Goal: Task Accomplishment & Management: Complete application form

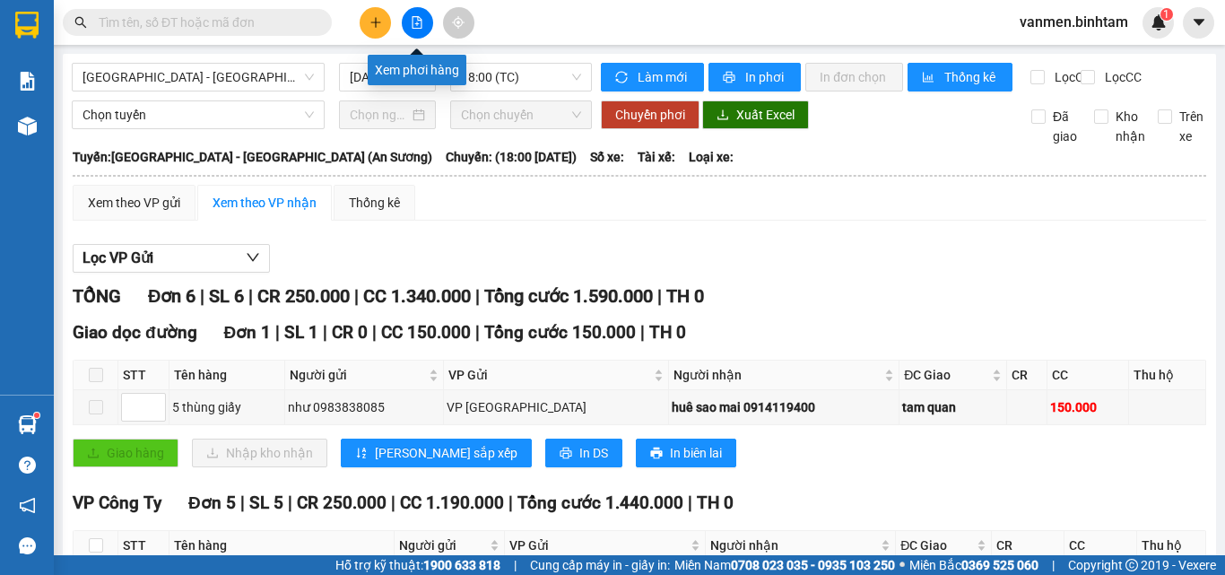
click at [412, 21] on icon "file-add" at bounding box center [417, 22] width 10 height 13
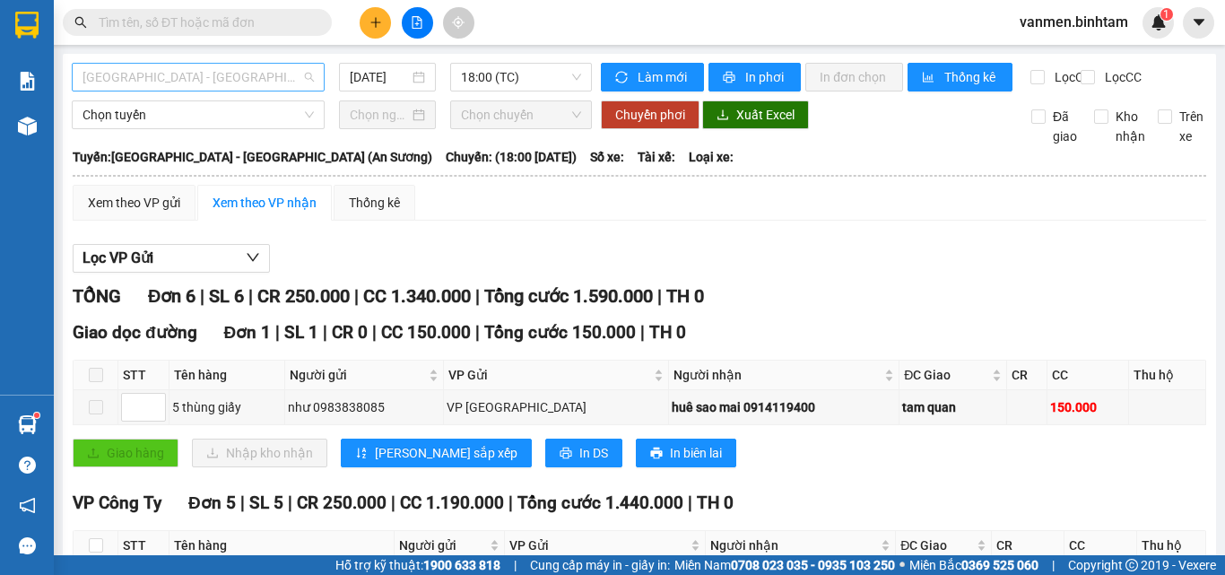
click at [233, 81] on span "[GEOGRAPHIC_DATA] - [GEOGRAPHIC_DATA] (An Sương)" at bounding box center [197, 77] width 231 height 27
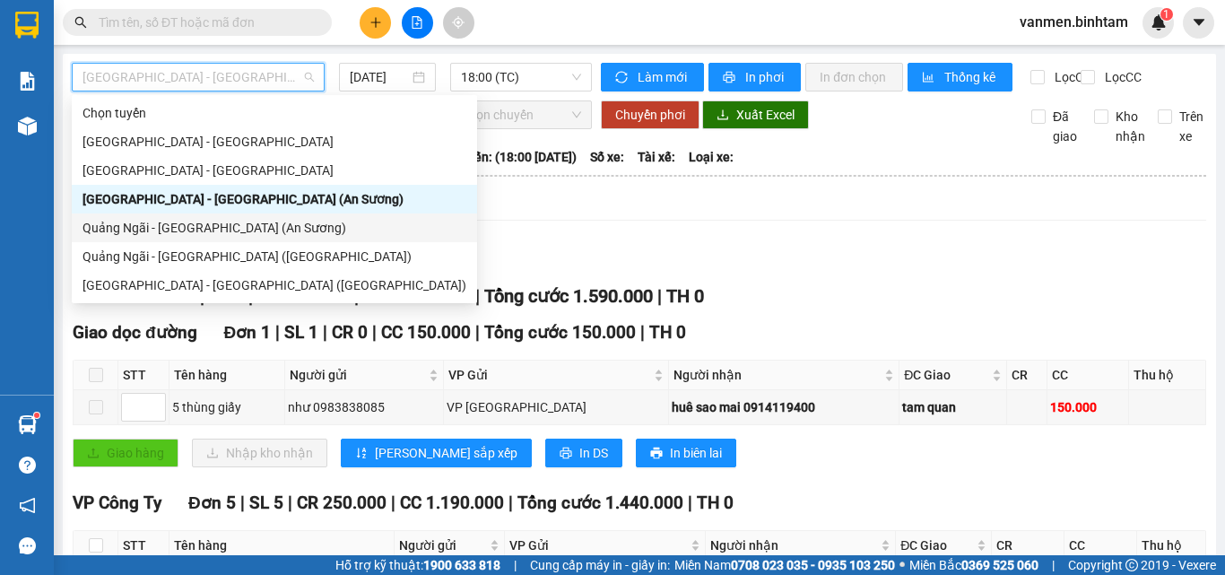
click at [160, 230] on div "Quảng Ngãi - [GEOGRAPHIC_DATA] (An Sương)" at bounding box center [274, 228] width 384 height 20
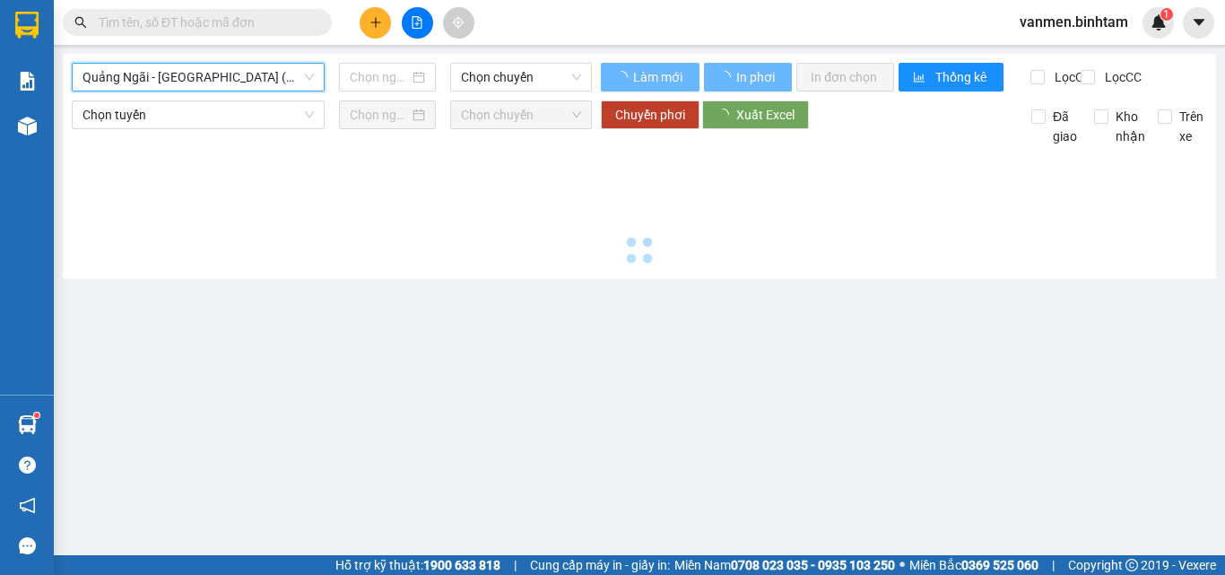
type input "[DATE]"
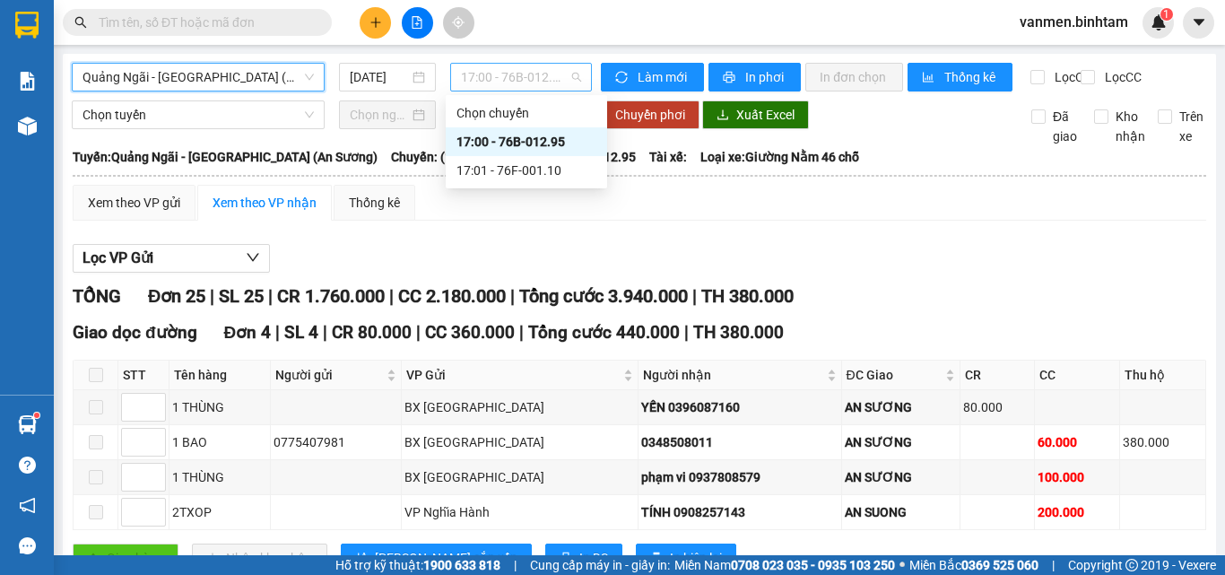
click at [494, 82] on span "17:00 - 76B-012.95" at bounding box center [521, 77] width 120 height 27
click at [514, 177] on div "17:01 - 76F-001.10" at bounding box center [526, 170] width 140 height 20
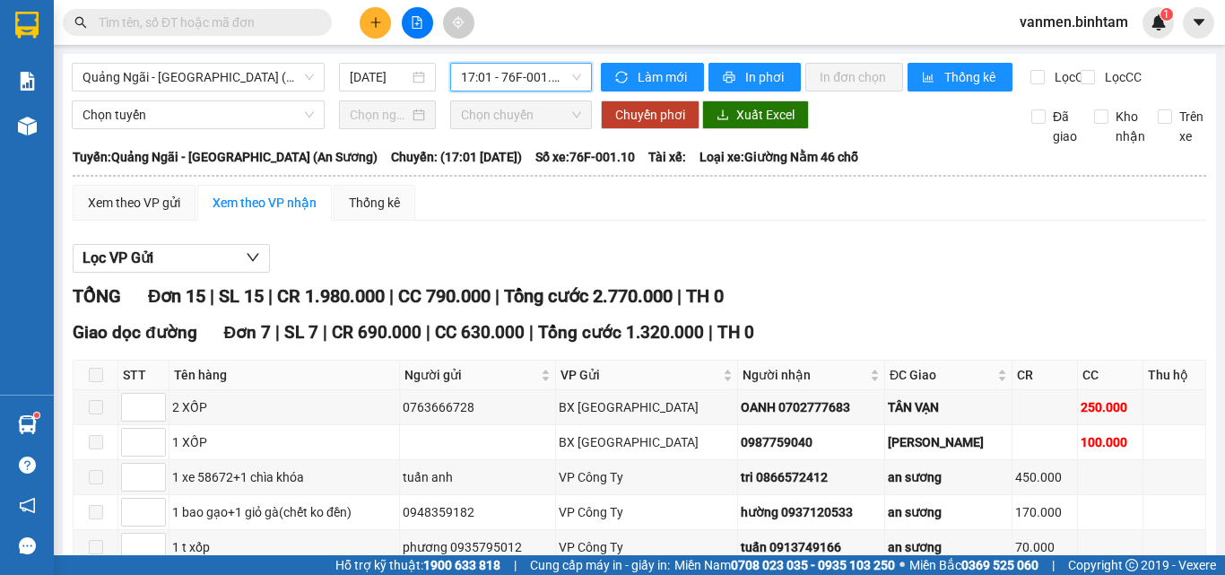
click at [189, 23] on input "text" at bounding box center [205, 23] width 212 height 20
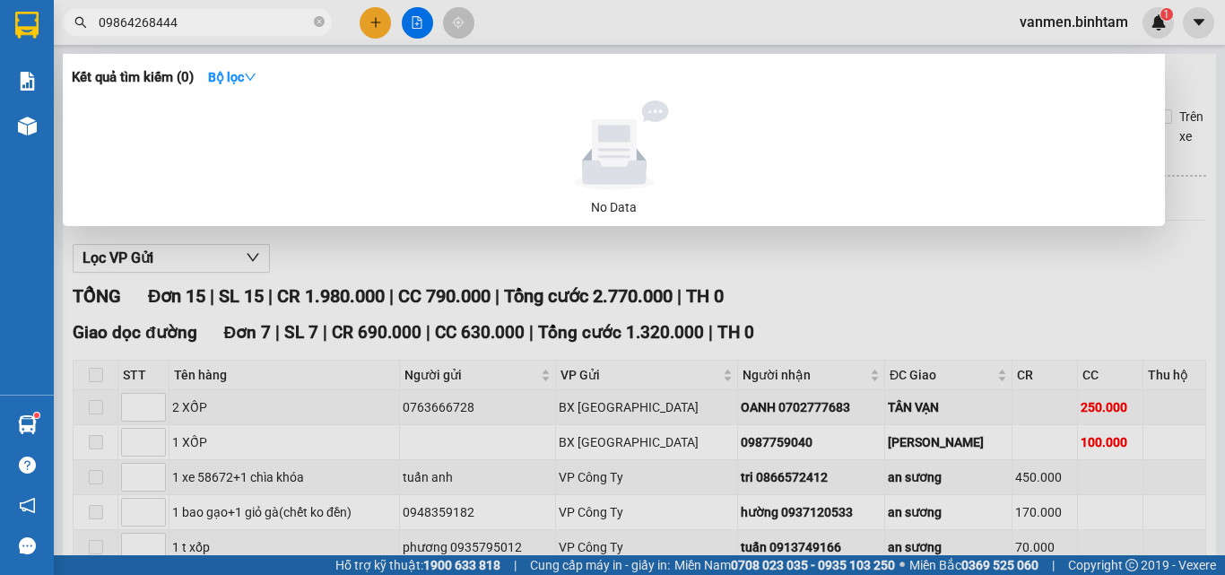
type input "0986426844"
click at [206, 31] on input "0986426844" at bounding box center [205, 23] width 212 height 20
click at [318, 18] on icon "close-circle" at bounding box center [319, 21] width 11 height 11
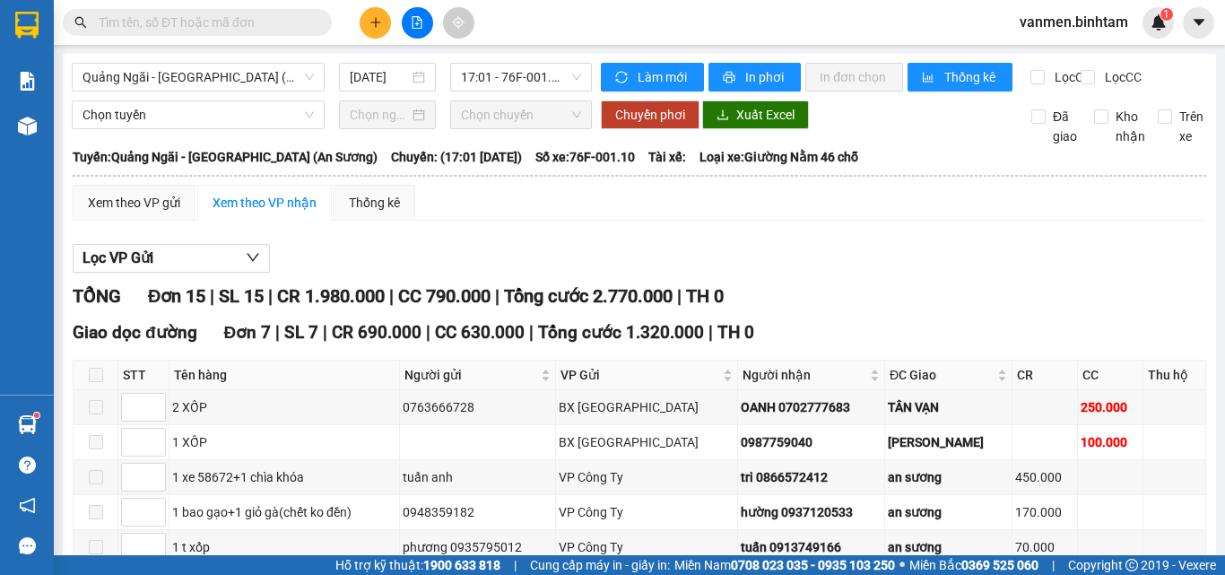
click at [131, 19] on input "text" at bounding box center [205, 23] width 212 height 20
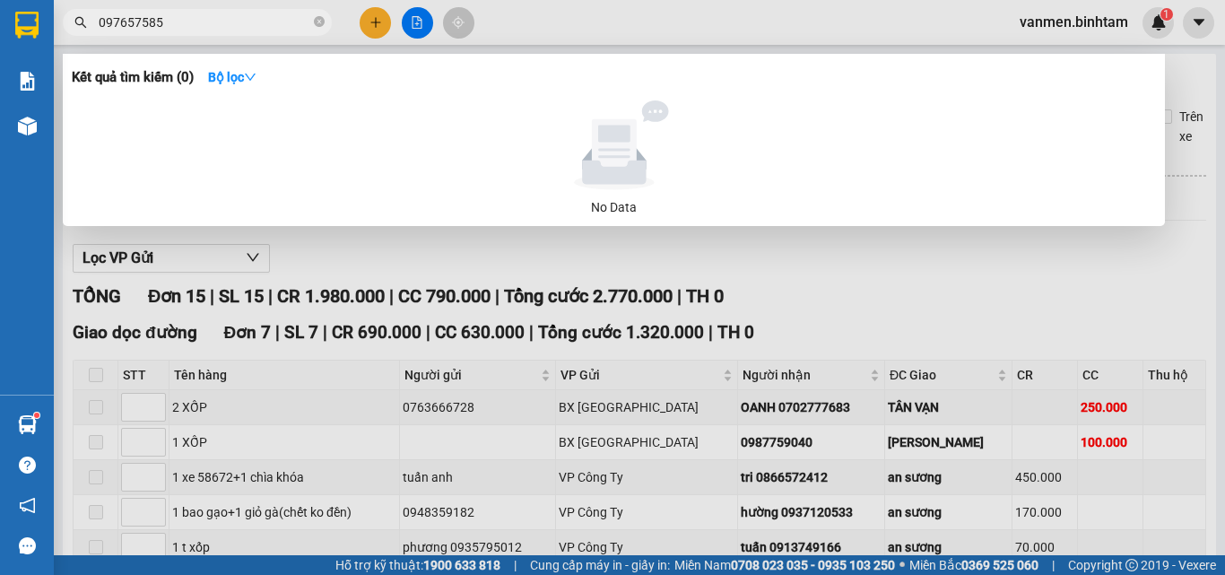
type input "0976575851"
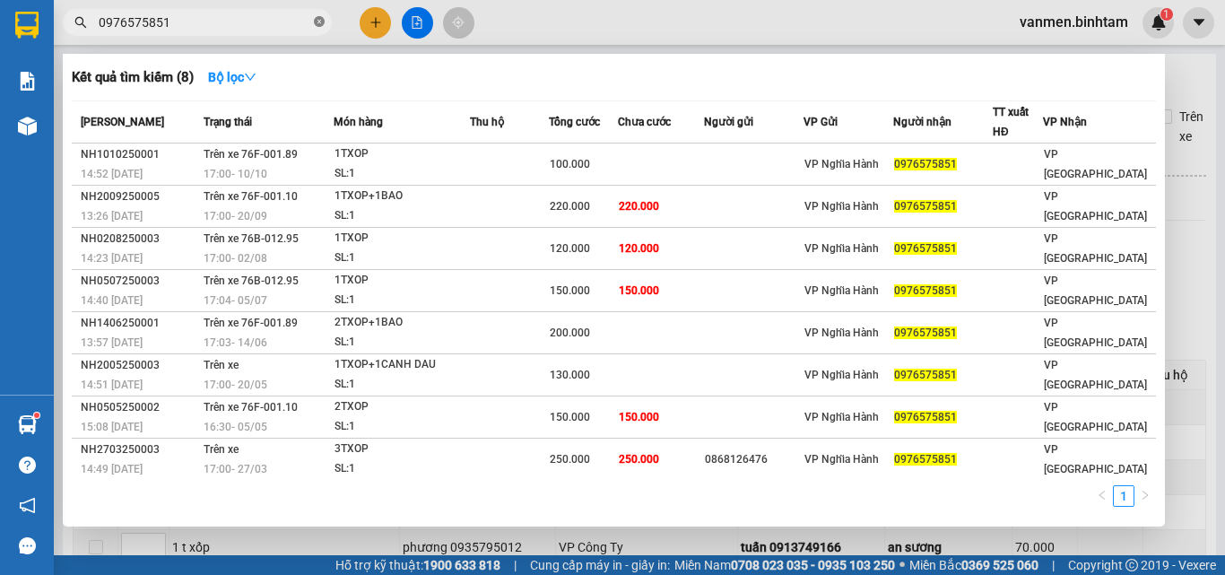
click at [317, 23] on icon "close-circle" at bounding box center [319, 21] width 11 height 11
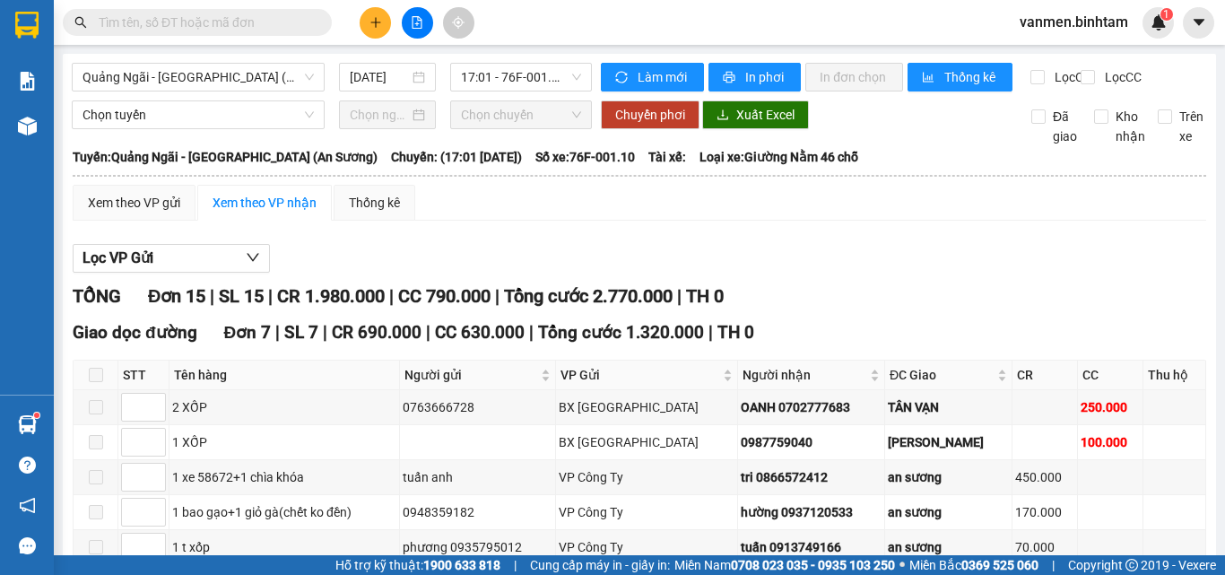
scroll to position [90, 0]
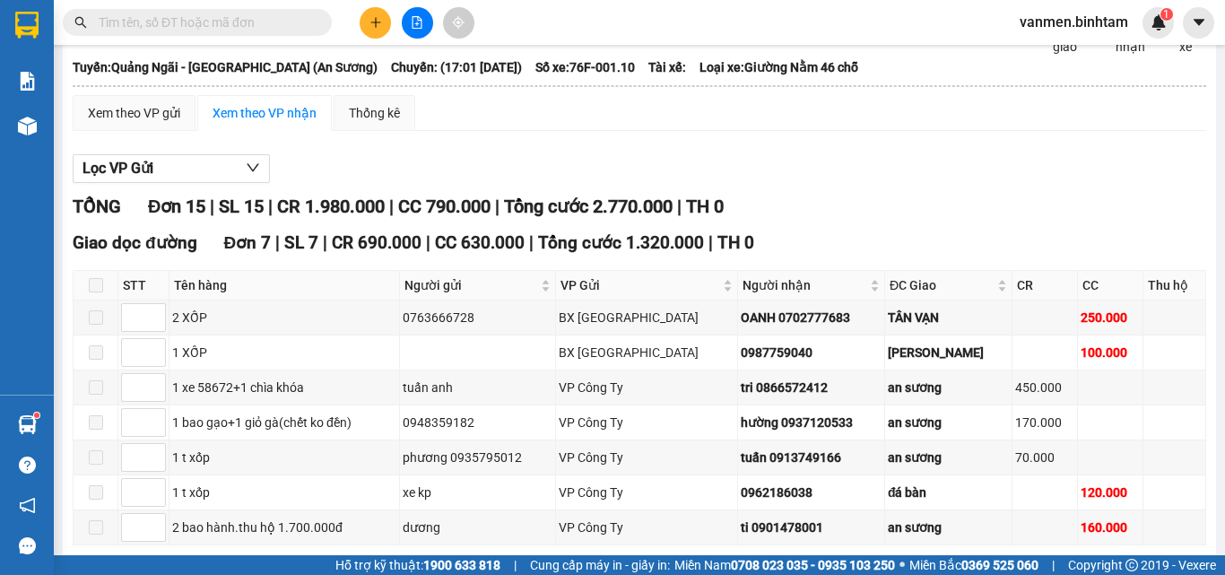
click at [509, 75] on span "Chuyến: (17:01 [DATE])" at bounding box center [456, 67] width 131 height 20
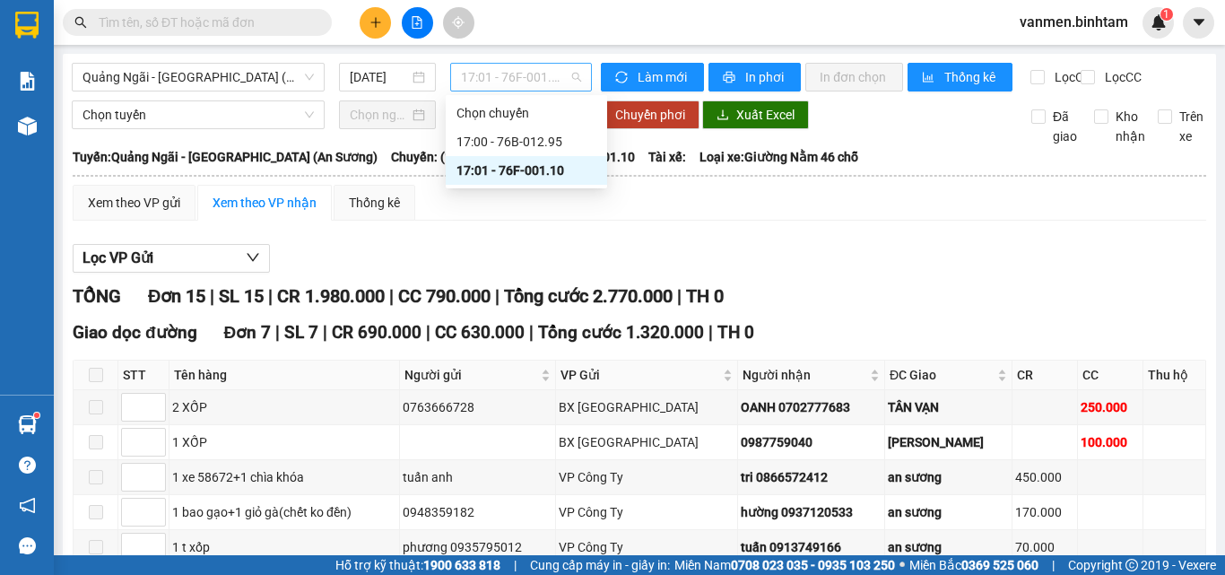
click at [494, 70] on span "17:01 - 76F-001.10" at bounding box center [521, 77] width 120 height 27
click at [509, 144] on div "17:00 - 76B-012.95" at bounding box center [526, 142] width 140 height 20
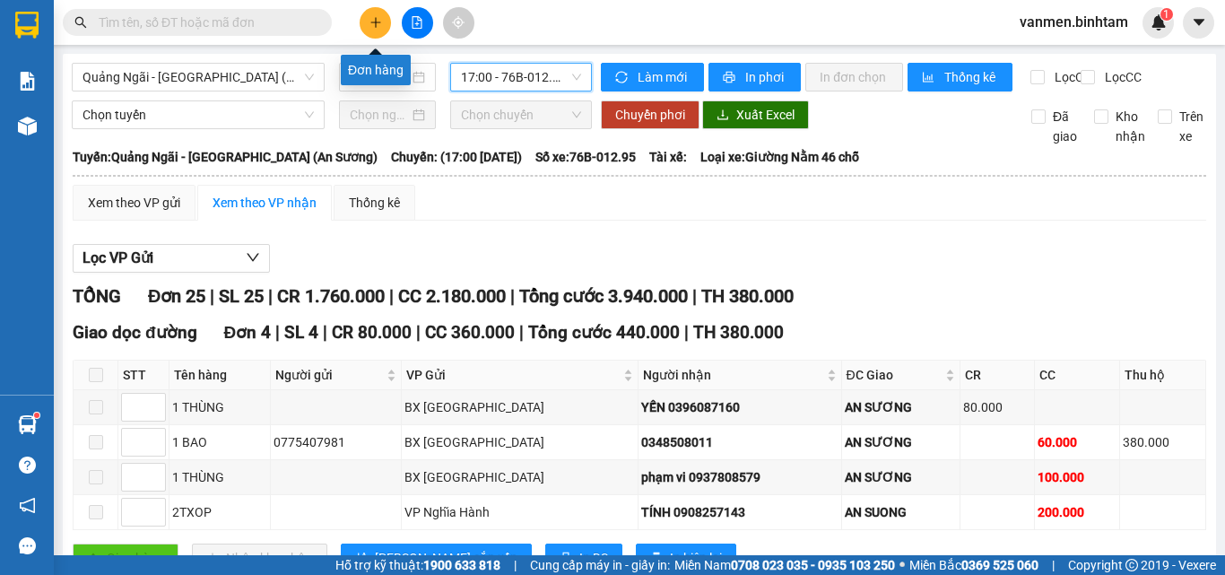
click at [381, 27] on icon "plus" at bounding box center [375, 22] width 13 height 13
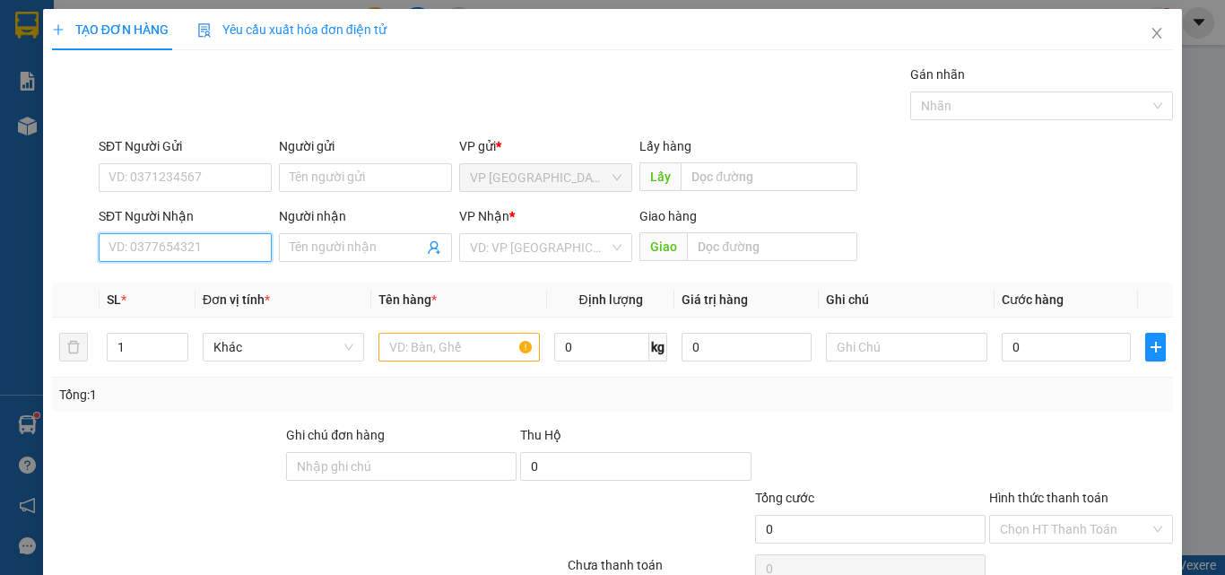
click at [209, 248] on input "SĐT Người Nhận" at bounding box center [185, 247] width 173 height 29
type input "0358772041"
click at [360, 247] on input "Người nhận" at bounding box center [357, 248] width 134 height 20
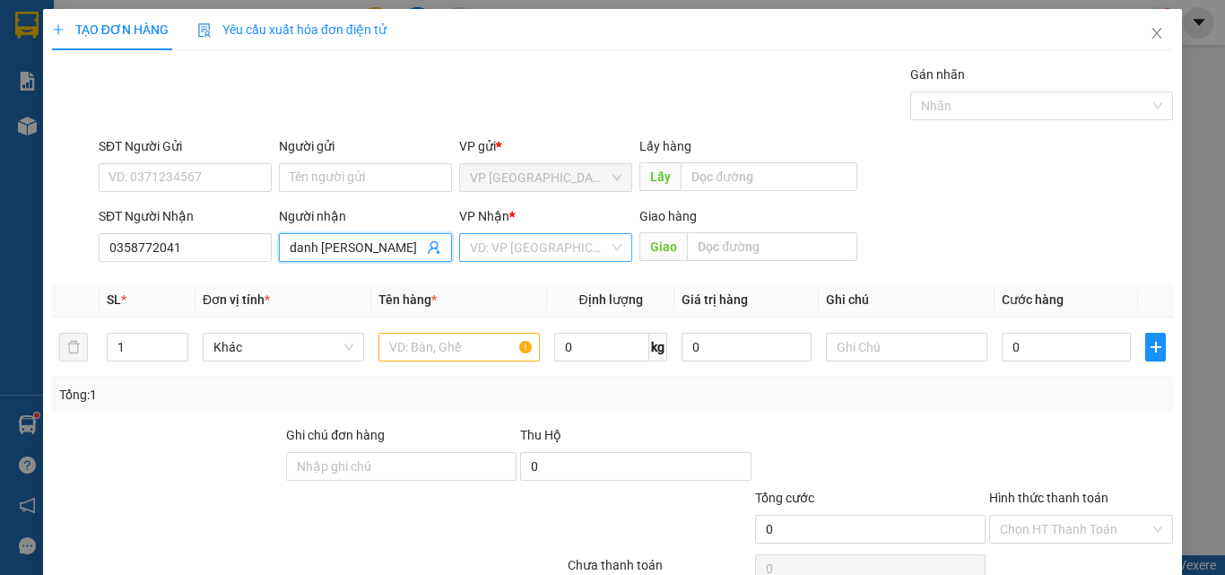
type input "danh [PERSON_NAME]"
click at [511, 247] on input "search" at bounding box center [539, 247] width 139 height 27
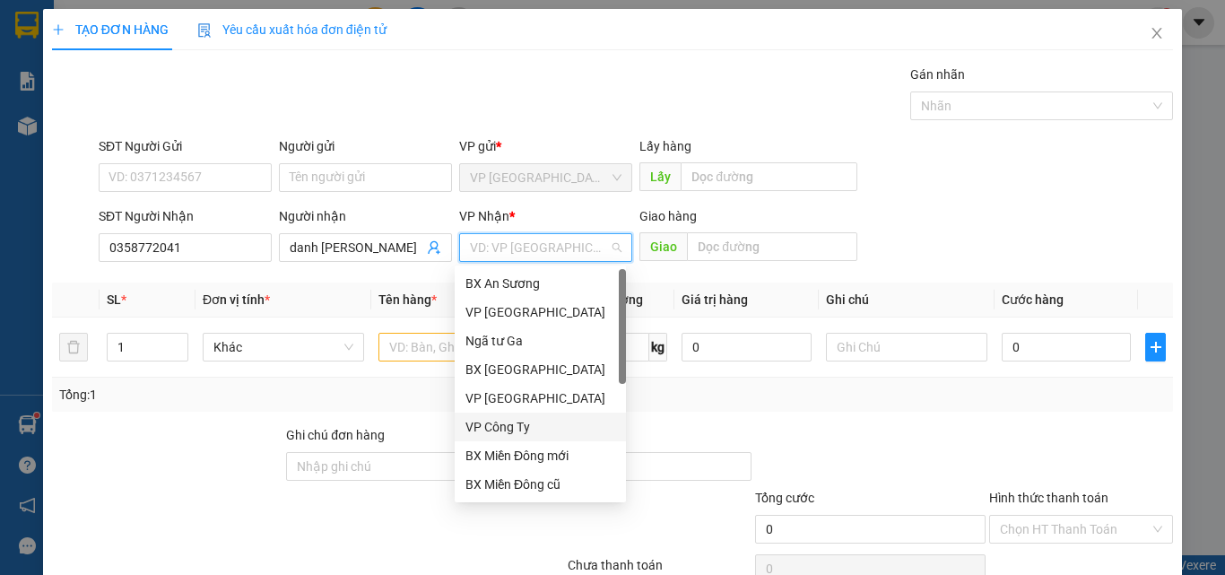
click at [501, 422] on div "VP Công Ty" at bounding box center [540, 427] width 150 height 20
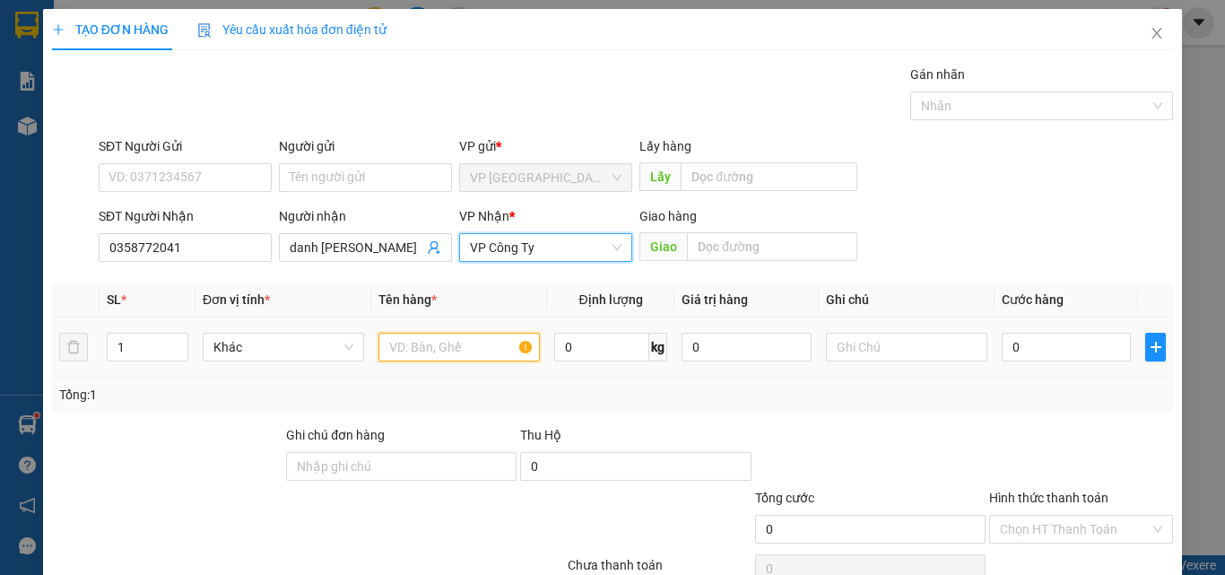
click at [460, 351] on input "text" at bounding box center [458, 347] width 161 height 29
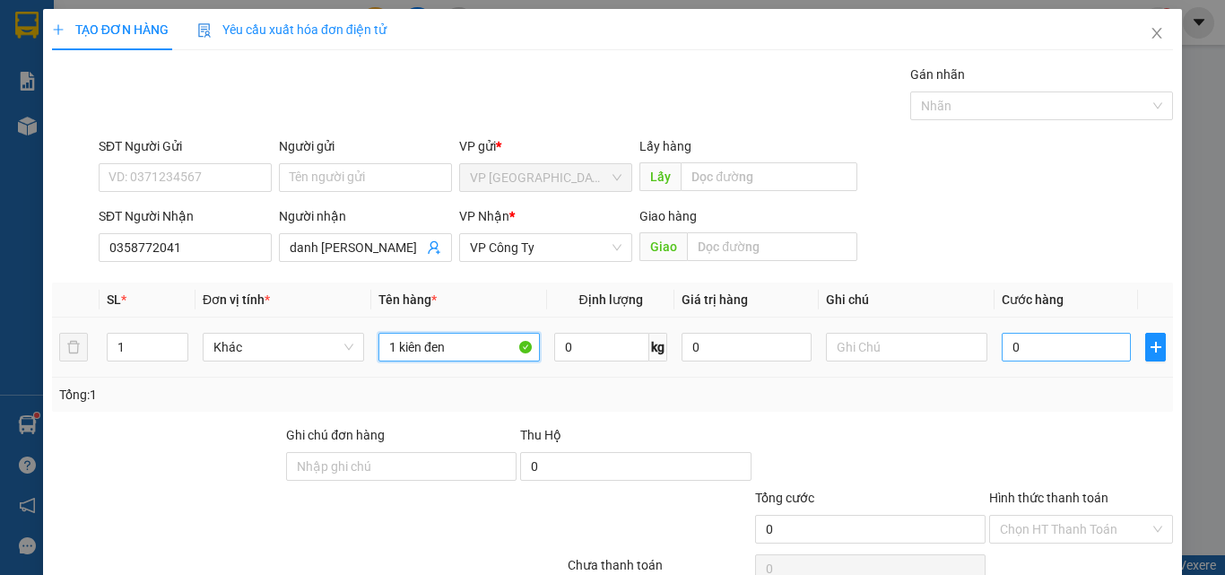
type input "1 kiên đen"
click at [1035, 355] on input "0" at bounding box center [1065, 347] width 129 height 29
type input "8"
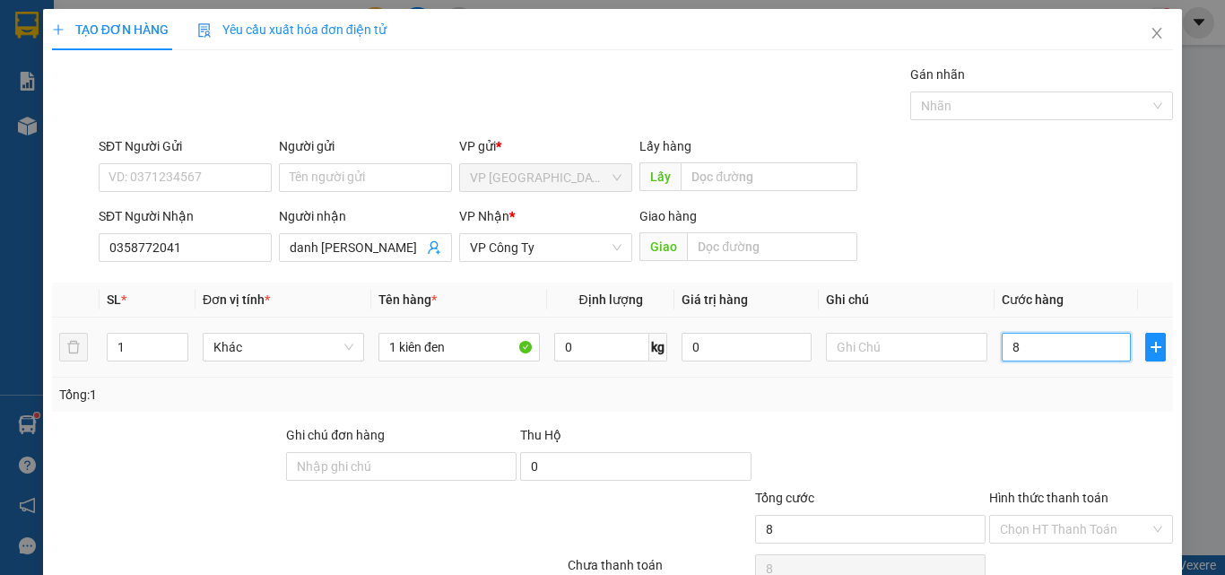
type input "80"
type input "800"
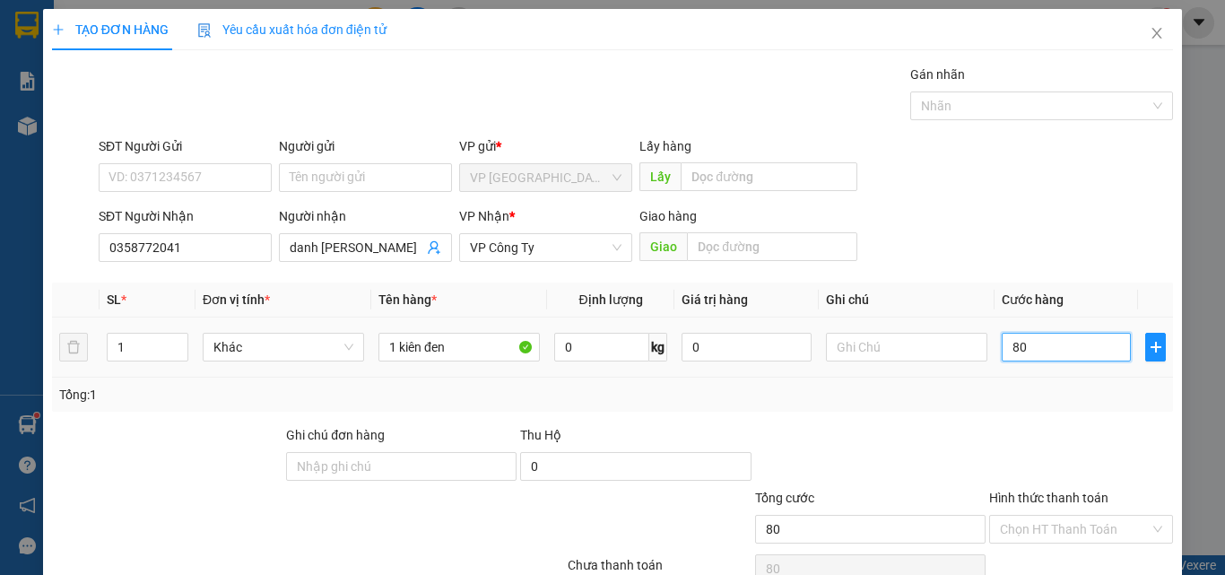
type input "800"
type input "8.000"
type input "80.000"
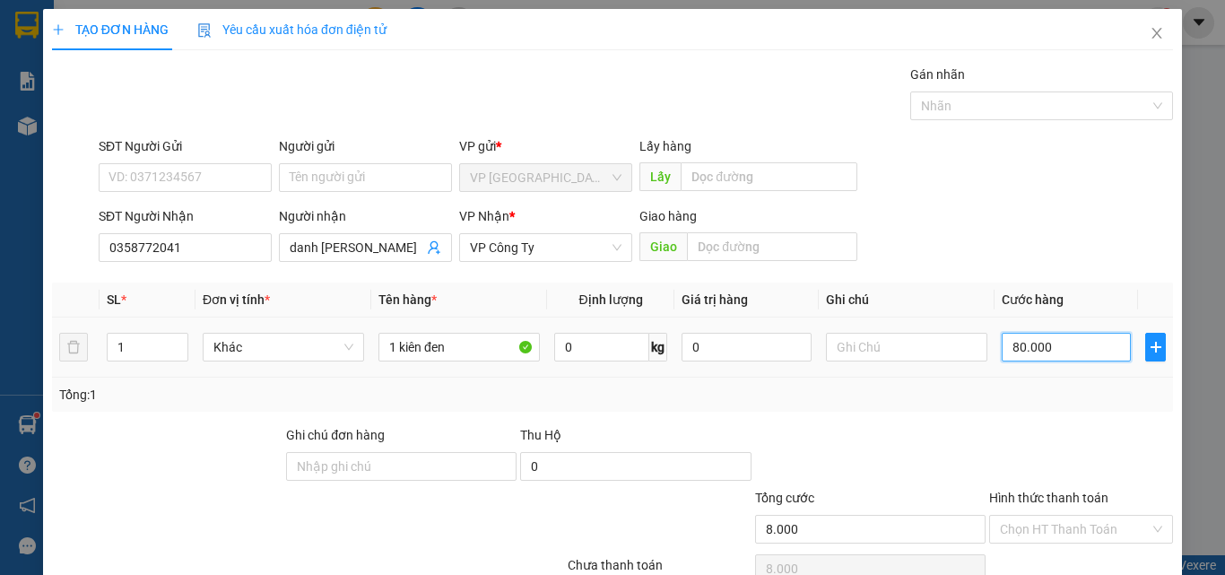
type input "80.000"
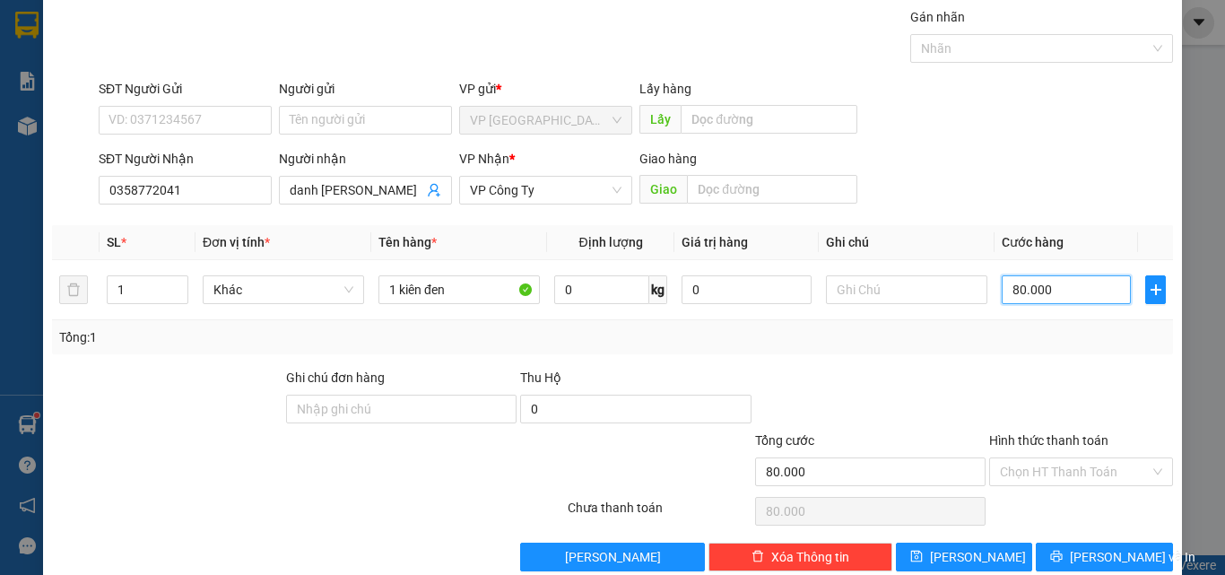
scroll to position [89, 0]
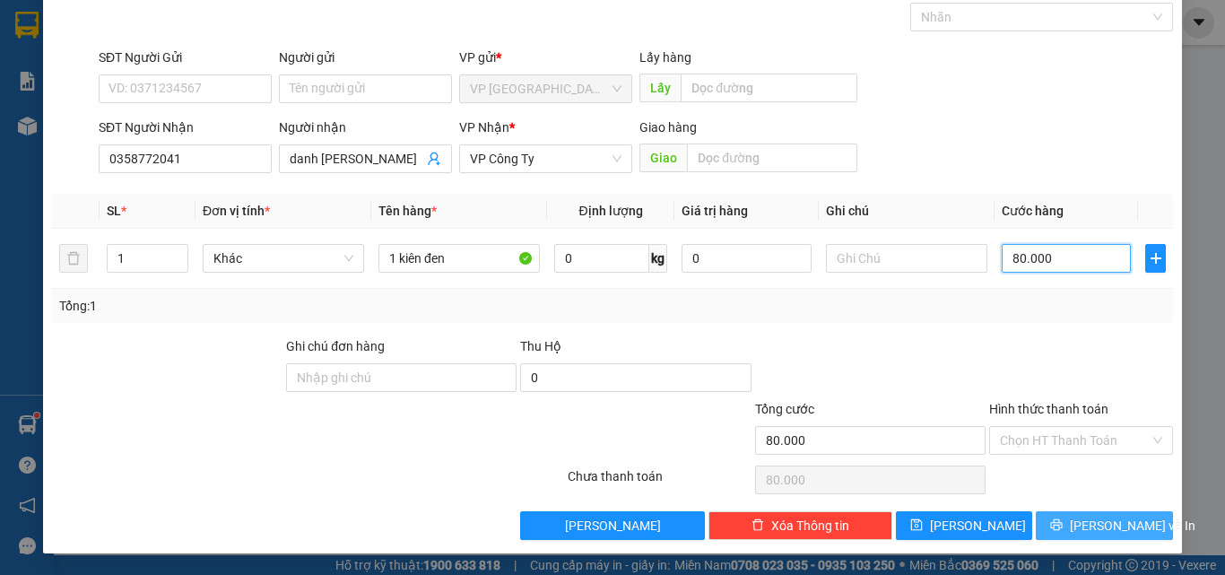
type input "80.000"
click at [1062, 532] on span "printer" at bounding box center [1056, 525] width 13 height 14
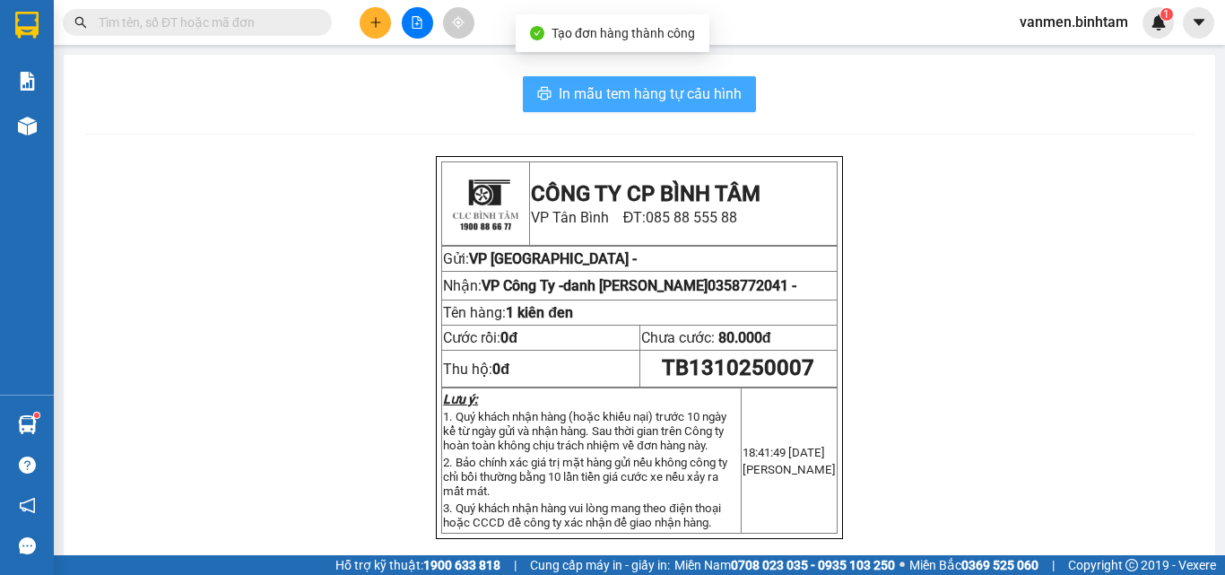
click at [636, 93] on span "In mẫu tem hàng tự cấu hình" at bounding box center [650, 93] width 183 height 22
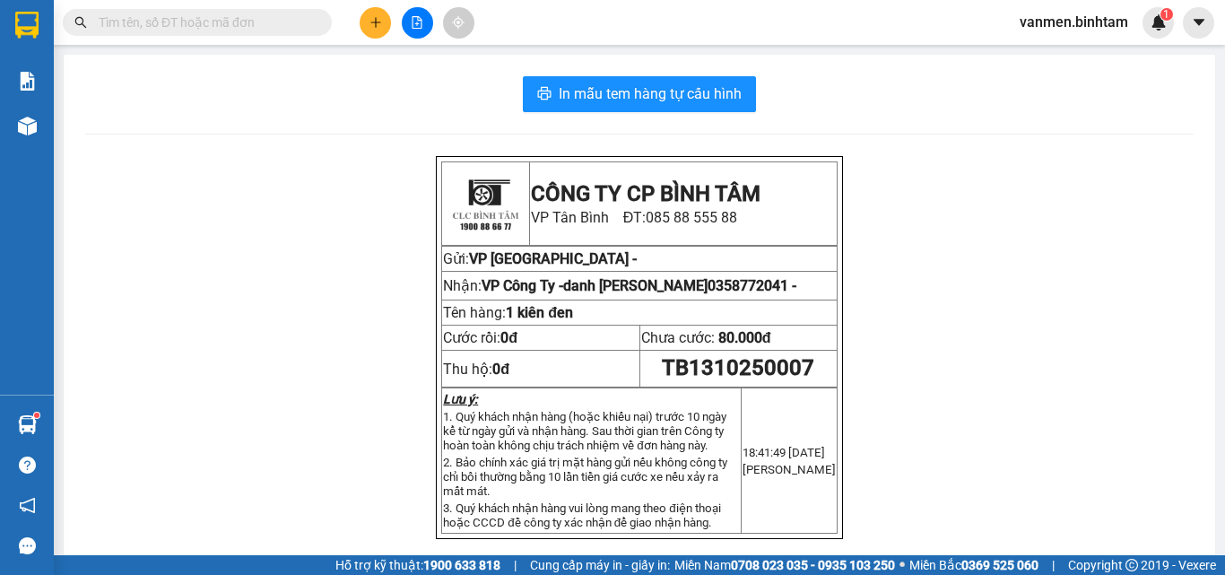
click at [734, 134] on div at bounding box center [639, 134] width 1108 height 1
click at [378, 15] on button at bounding box center [375, 22] width 31 height 31
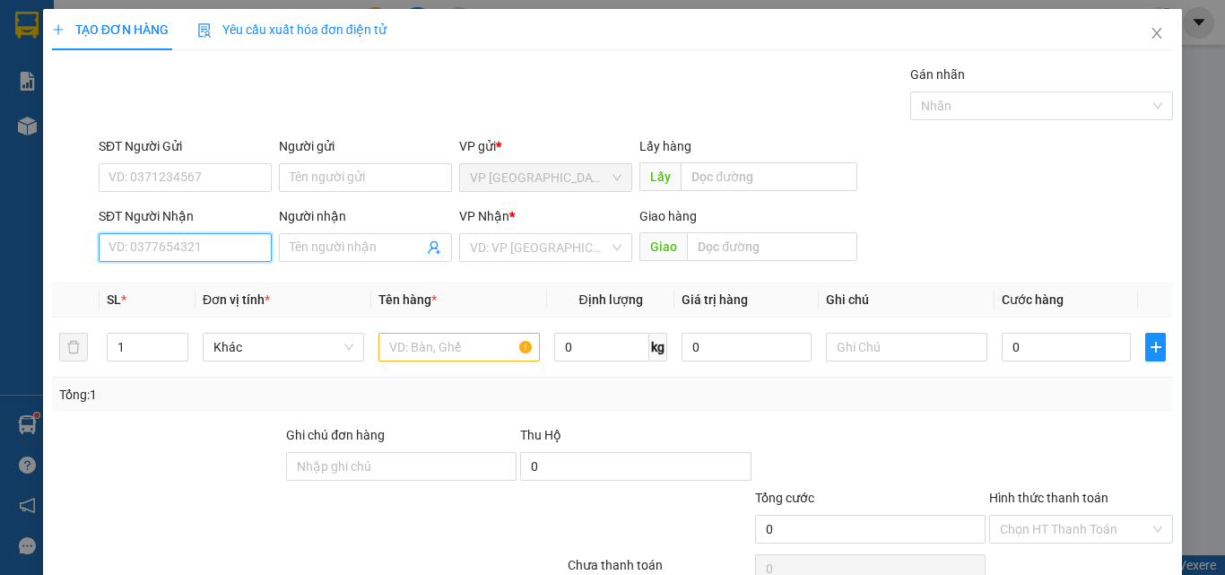
click at [154, 244] on input "SĐT Người Nhận" at bounding box center [185, 247] width 173 height 29
type input "0375991792"
click at [163, 285] on div "0375991792 - THEM" at bounding box center [183, 283] width 150 height 20
type input "THEM"
type input "phu lâm"
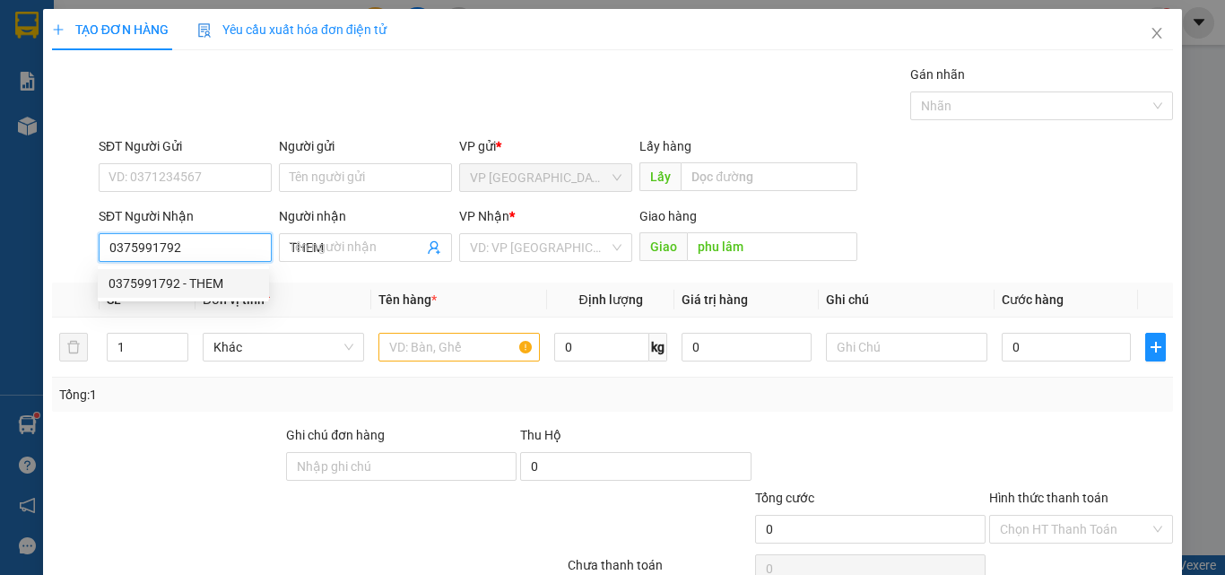
type input "70.000"
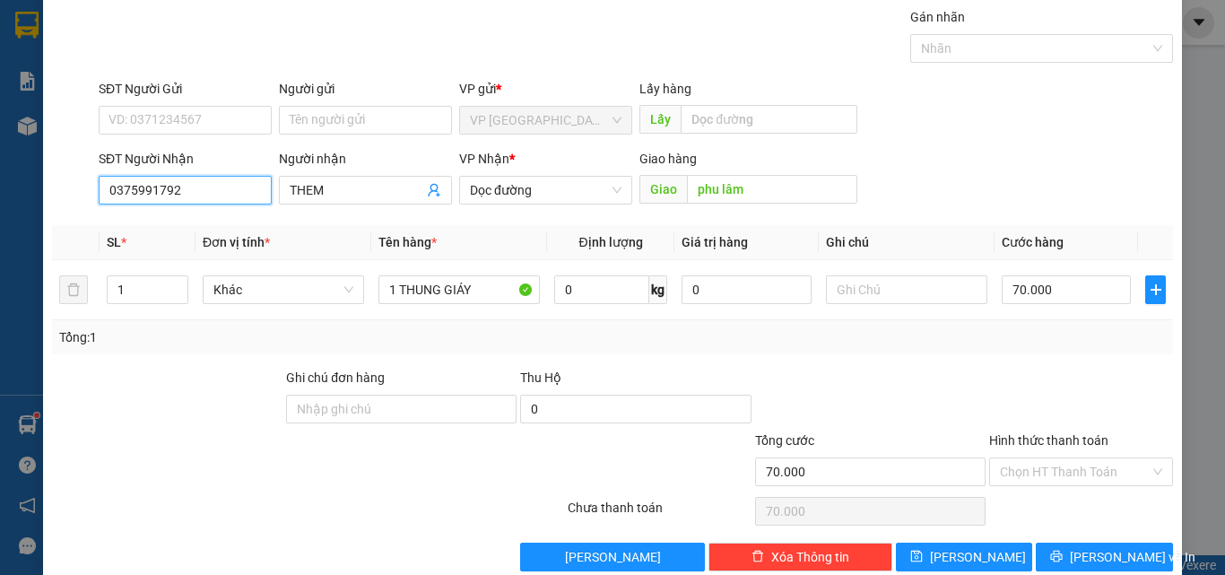
scroll to position [89, 0]
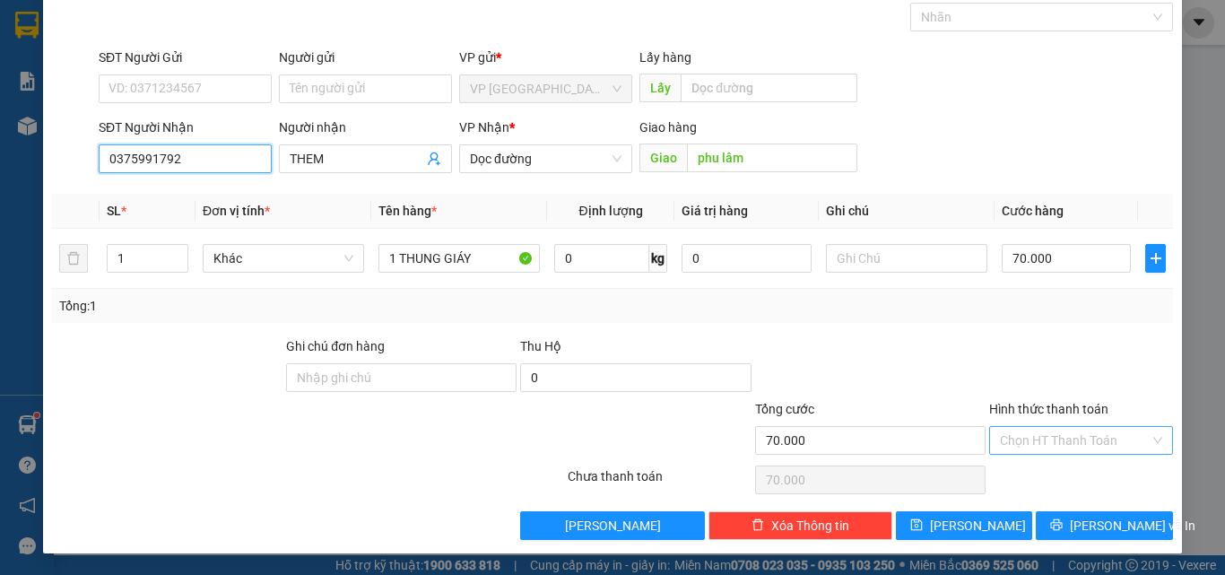
type input "0375991792"
click at [1034, 439] on input "Hình thức thanh toán" at bounding box center [1075, 440] width 150 height 27
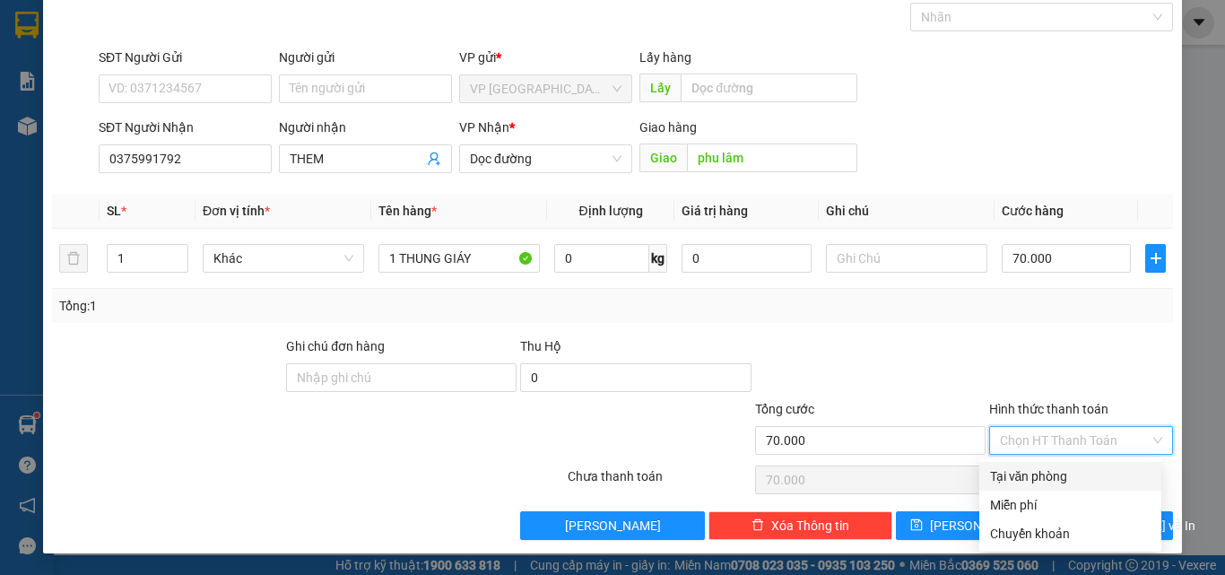
click at [1033, 477] on div "Tại văn phòng" at bounding box center [1070, 476] width 160 height 20
type input "0"
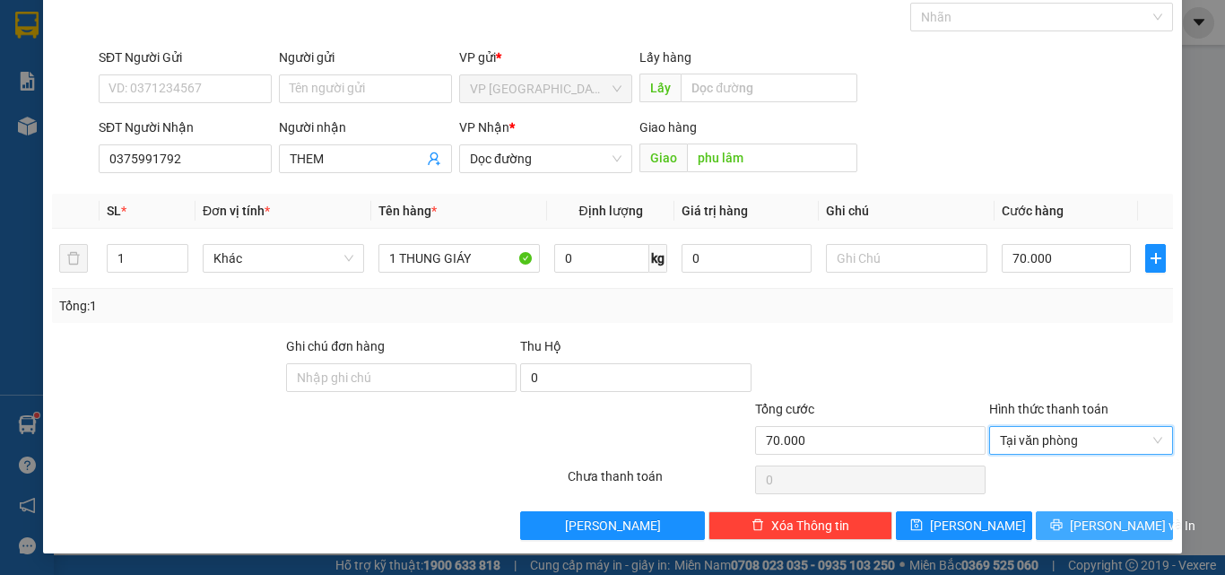
click at [1098, 530] on span "[PERSON_NAME] và In" at bounding box center [1133, 526] width 126 height 20
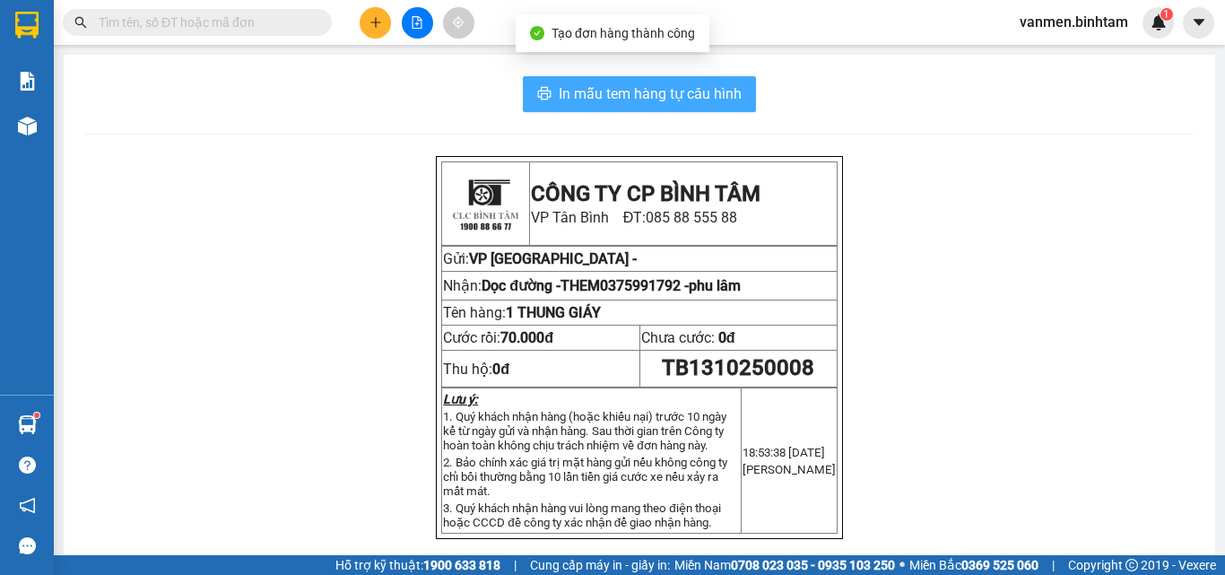
click at [598, 95] on span "In mẫu tem hàng tự cấu hình" at bounding box center [650, 93] width 183 height 22
